Goal: Task Accomplishment & Management: Manage account settings

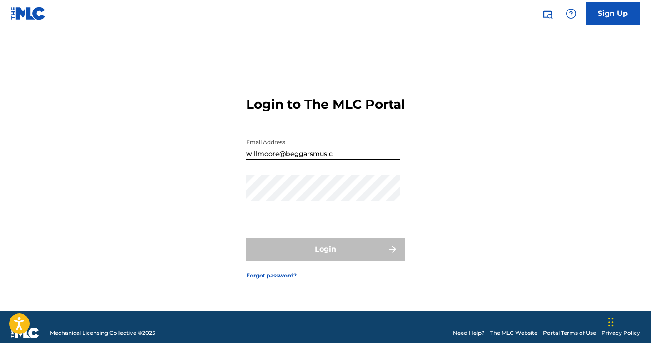
type input "[EMAIL_ADDRESS][DOMAIN_NAME]"
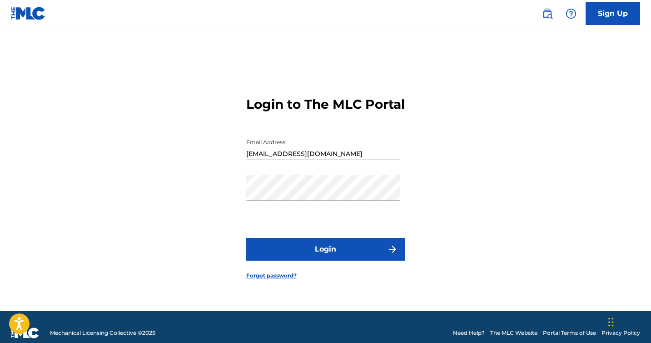
click at [480, 193] on div "Login to The MLC Portal Email Address [EMAIL_ADDRESS][DOMAIN_NAME] Password Log…" at bounding box center [326, 180] width 636 height 261
click at [350, 251] on button "Login" at bounding box center [325, 249] width 159 height 23
click at [288, 256] on button "Login" at bounding box center [325, 249] width 159 height 23
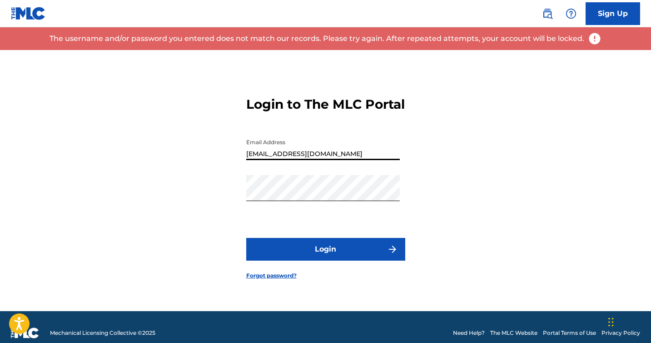
click at [330, 160] on input "[EMAIL_ADDRESS][DOMAIN_NAME]" at bounding box center [323, 147] width 154 height 26
click at [246, 238] on button "Login" at bounding box center [325, 249] width 159 height 23
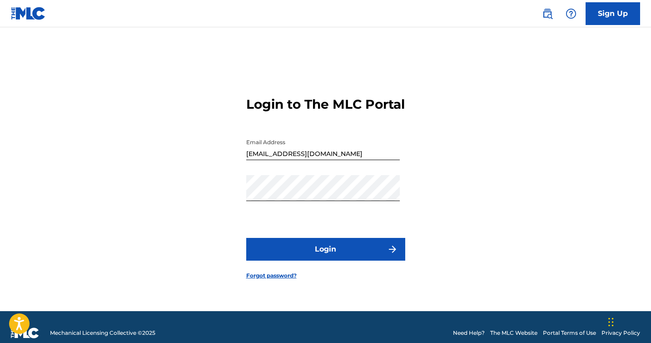
click at [487, 144] on div "Login to The MLC Portal Email Address [EMAIL_ADDRESS][DOMAIN_NAME] Password Log…" at bounding box center [326, 180] width 636 height 261
click at [284, 173] on div "Email Address [EMAIL_ADDRESS][DOMAIN_NAME]" at bounding box center [323, 154] width 154 height 41
click at [286, 168] on div "Email Address [EMAIL_ADDRESS][DOMAIN_NAME]" at bounding box center [323, 154] width 154 height 41
click at [290, 160] on input "[EMAIL_ADDRESS][DOMAIN_NAME]" at bounding box center [323, 147] width 154 height 26
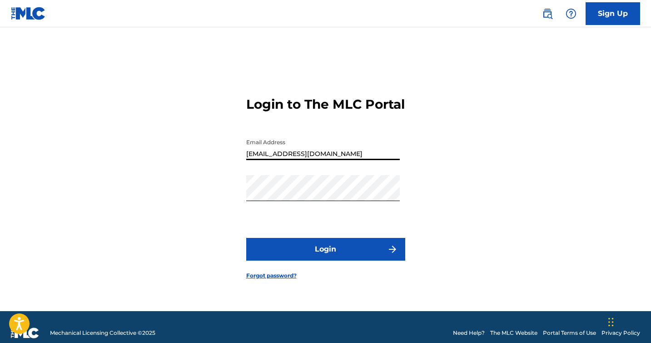
click at [290, 160] on input "[EMAIL_ADDRESS][DOMAIN_NAME]" at bounding box center [323, 147] width 154 height 26
click at [310, 160] on input "[EMAIL_ADDRESS][DOMAIN_NAME]" at bounding box center [323, 147] width 154 height 26
type input "[EMAIL_ADDRESS][DOMAIN_NAME]"
click at [250, 260] on button "Login" at bounding box center [325, 249] width 159 height 23
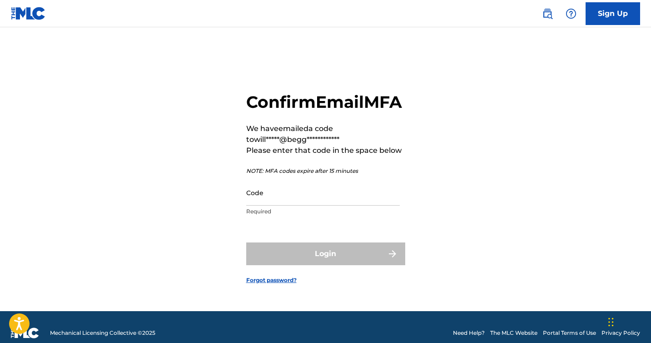
click at [300, 204] on input "Code" at bounding box center [323, 193] width 154 height 26
click at [491, 122] on div "**********" at bounding box center [326, 180] width 636 height 261
click at [328, 205] on input "Code" at bounding box center [323, 193] width 154 height 26
paste input "286143"
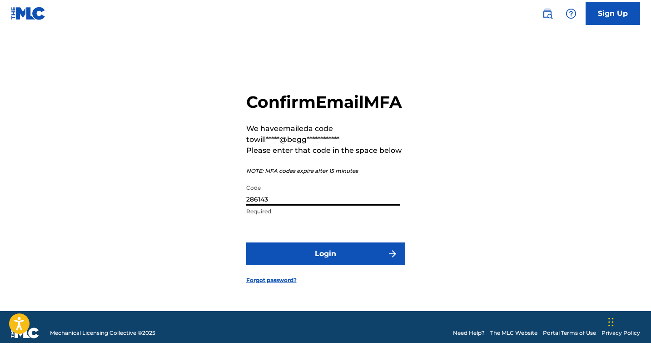
type input "286143"
click at [299, 260] on button "Login" at bounding box center [325, 253] width 159 height 23
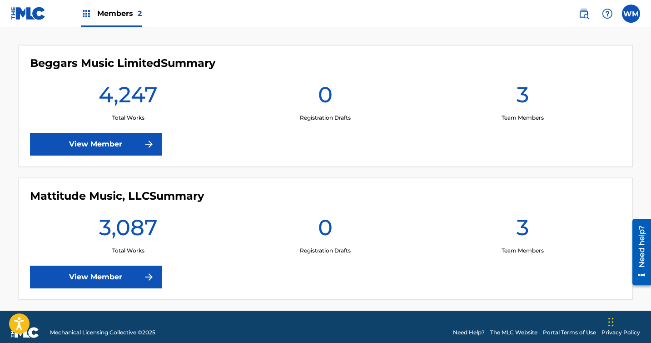
scroll to position [243, 0]
